Goal: Consume media (video, audio)

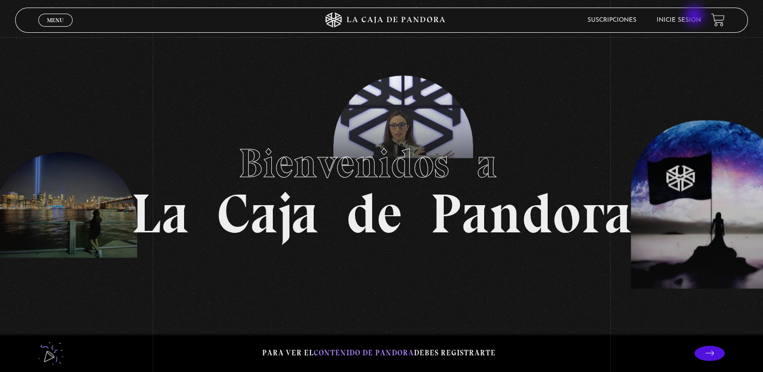
click at [695, 17] on li "Inicie sesión" at bounding box center [678, 20] width 44 height 16
click at [688, 21] on link "Inicie sesión" at bounding box center [678, 20] width 44 height 6
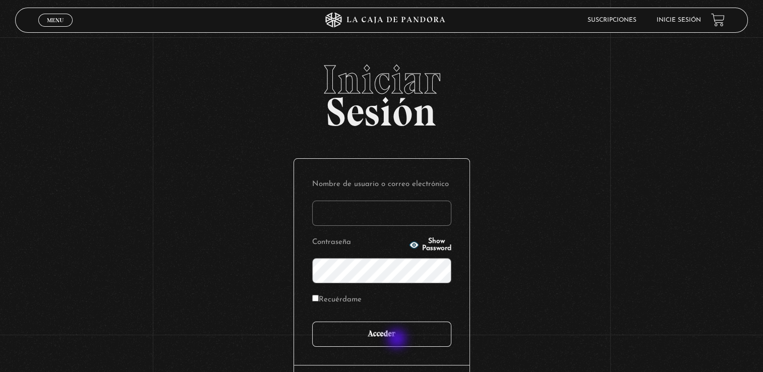
type input "[EMAIL_ADDRESS][DOMAIN_NAME]"
click at [398, 339] on input "Acceder" at bounding box center [381, 334] width 139 height 25
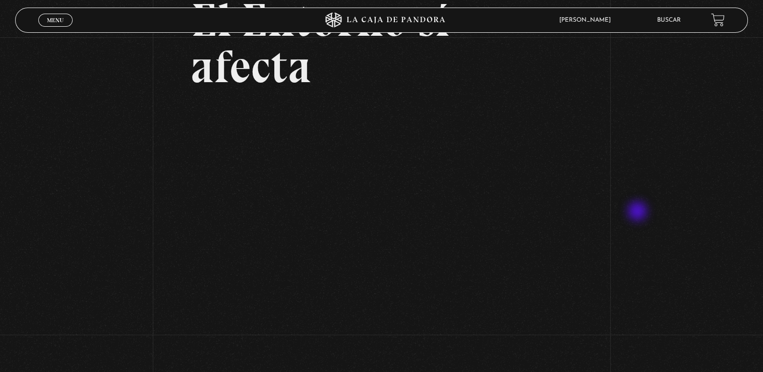
scroll to position [50, 0]
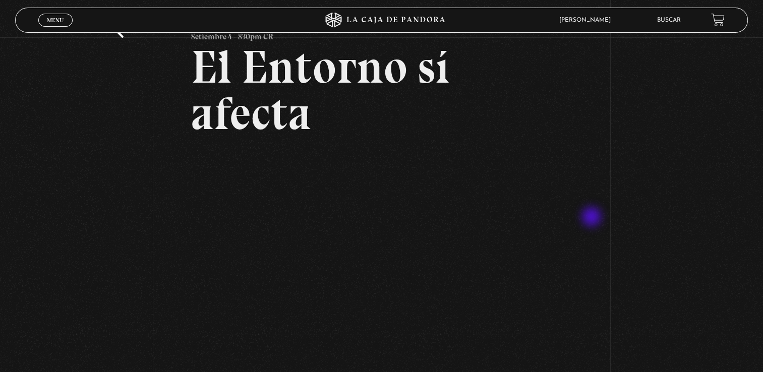
click at [592, 218] on div "Volver Setiembre 4 - 830pm CR El Entorno sí afecta" at bounding box center [381, 294] width 763 height 614
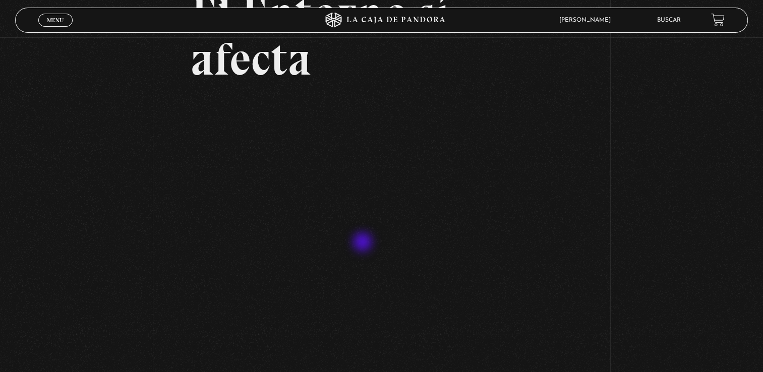
scroll to position [0, 0]
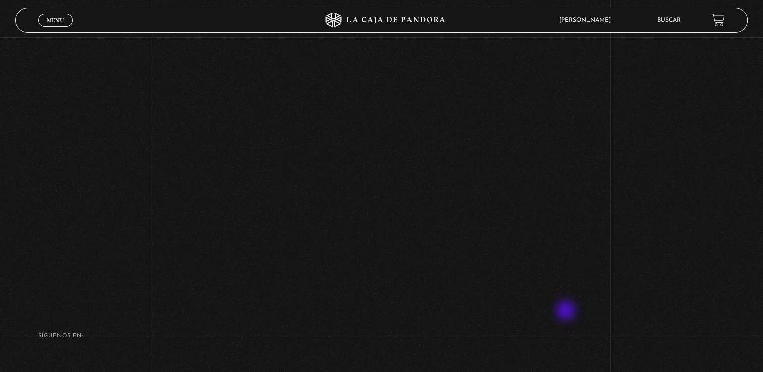
scroll to position [101, 0]
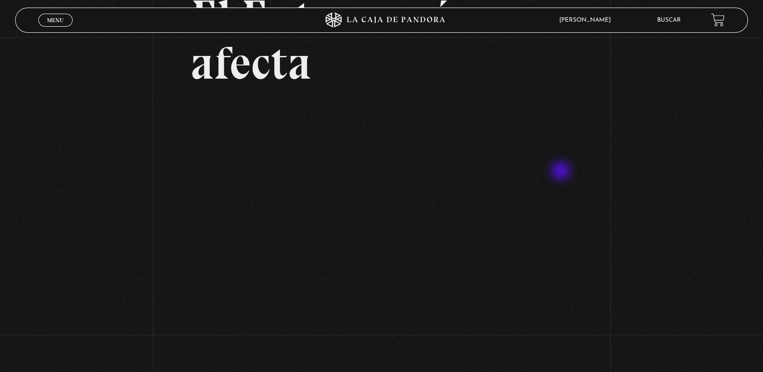
click at [562, 176] on p at bounding box center [381, 189] width 381 height 176
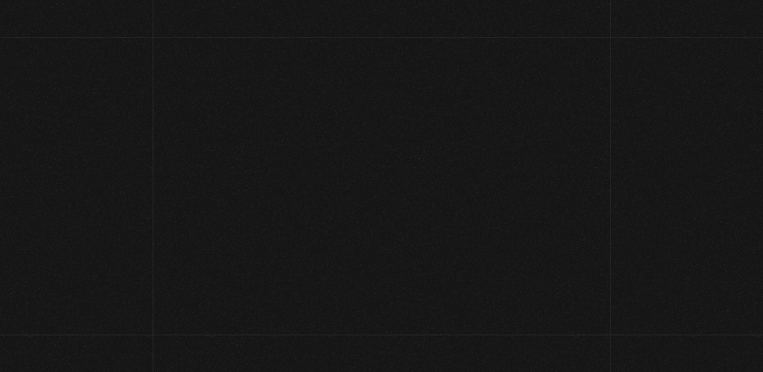
scroll to position [105, 0]
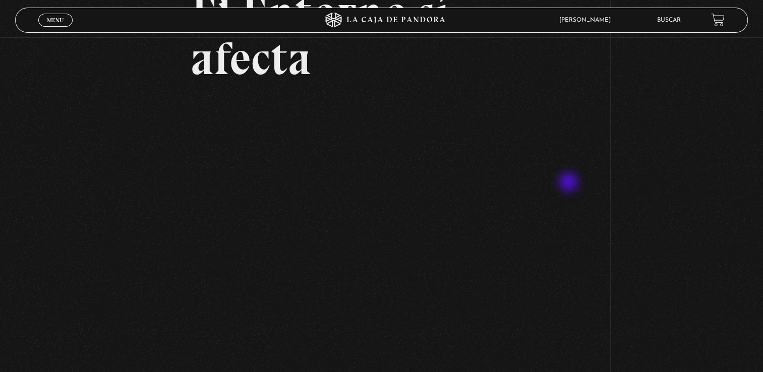
click at [569, 183] on p at bounding box center [381, 185] width 381 height 176
drag, startPoint x: 635, startPoint y: 199, endPoint x: 642, endPoint y: 204, distance: 8.0
click at [638, 201] on div "Volver Setiembre 4 - 830pm CR El Entorno sí afecta" at bounding box center [381, 239] width 763 height 614
